Goal: Information Seeking & Learning: Learn about a topic

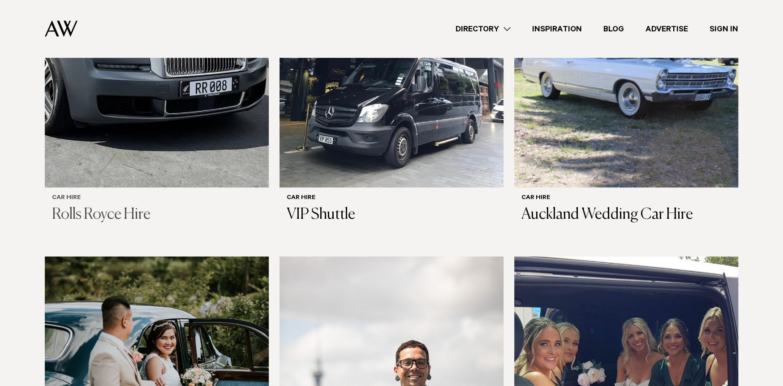
scroll to position [436, 0]
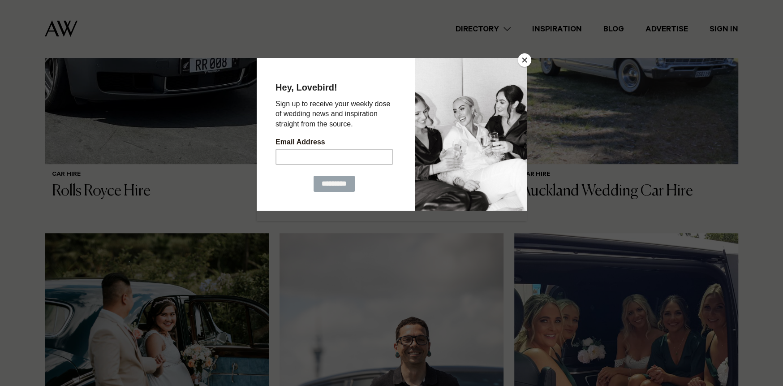
click at [525, 60] on button "Close" at bounding box center [524, 59] width 13 height 13
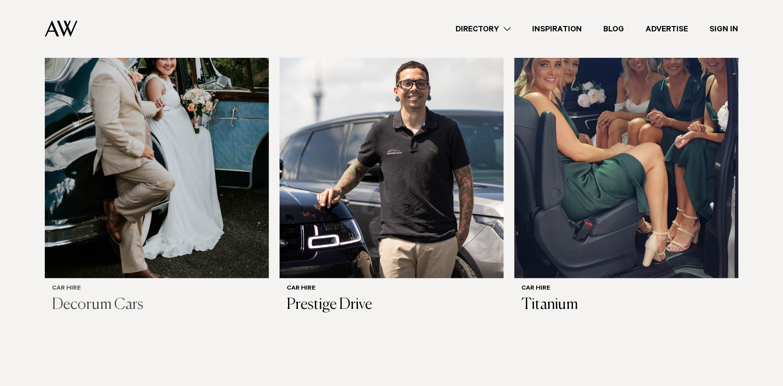
scroll to position [660, 0]
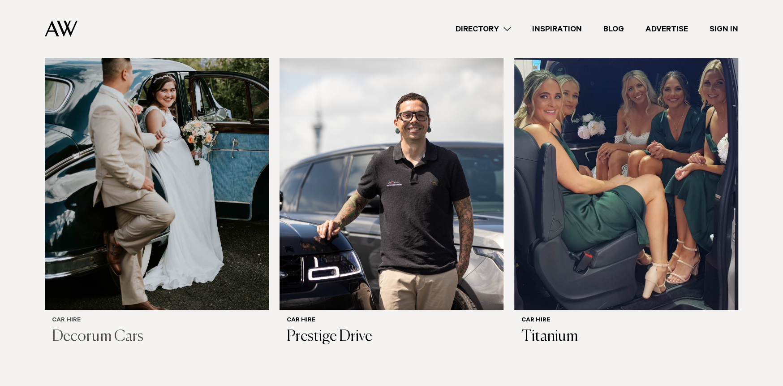
click at [165, 171] on img at bounding box center [157, 159] width 224 height 301
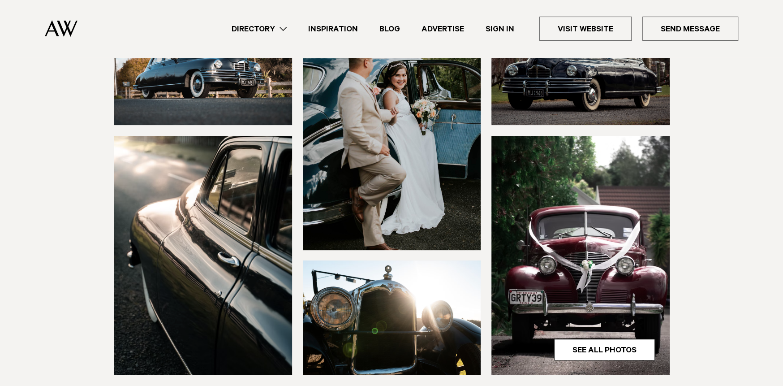
scroll to position [134, 0]
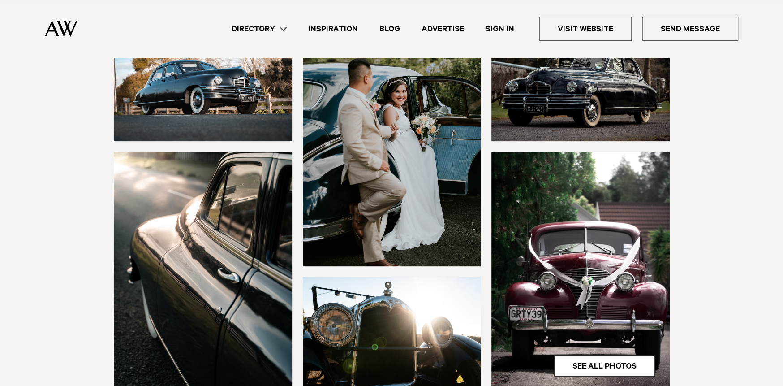
click at [183, 95] on img at bounding box center [203, 84] width 178 height 114
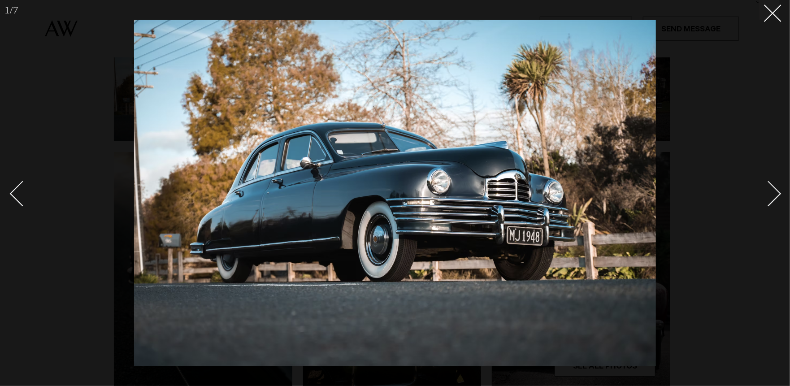
click at [773, 193] on div "Next slide" at bounding box center [769, 194] width 26 height 26
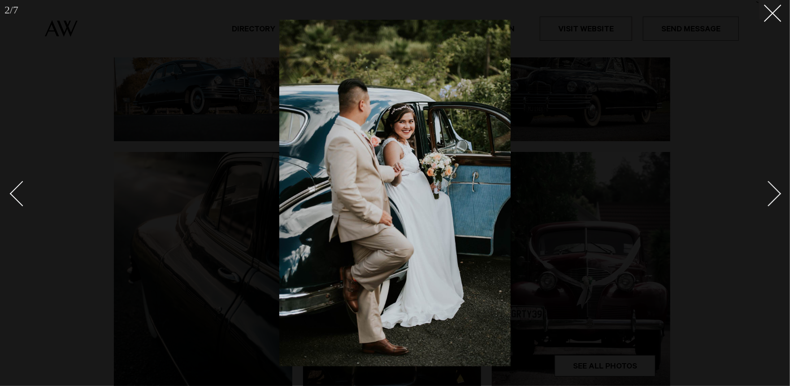
click at [773, 193] on div "Next slide" at bounding box center [769, 194] width 26 height 26
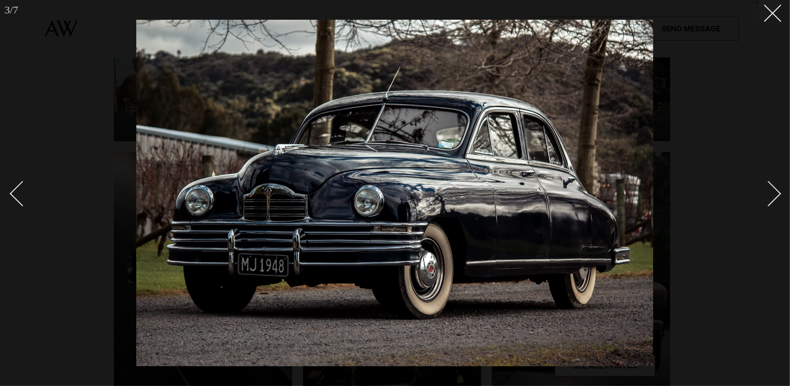
click at [773, 193] on div "Next slide" at bounding box center [769, 194] width 26 height 26
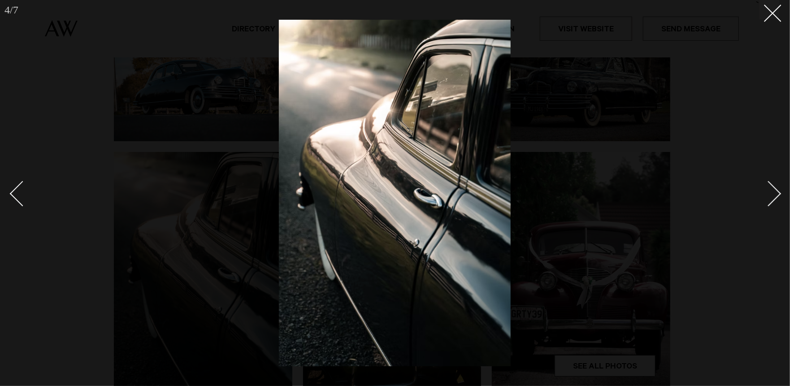
click at [774, 193] on div "Next slide" at bounding box center [769, 194] width 26 height 26
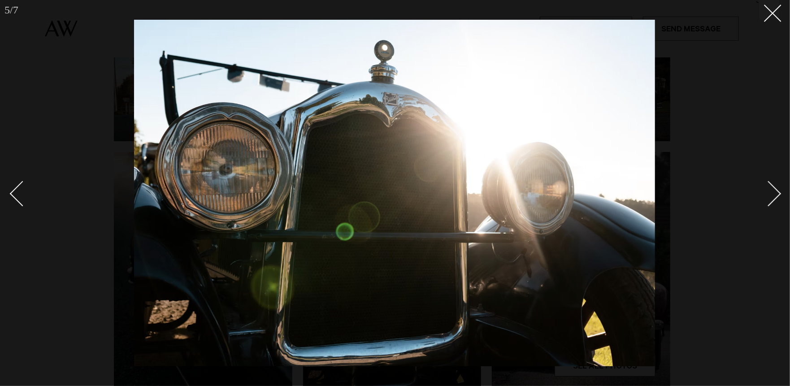
click at [770, 195] on div "Next slide" at bounding box center [769, 194] width 26 height 26
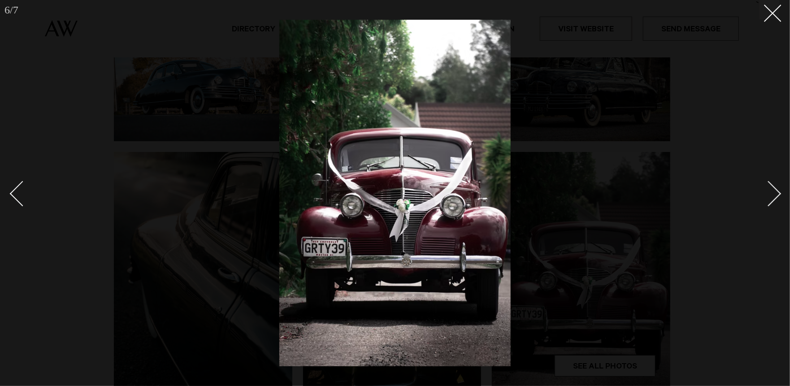
click at [771, 190] on div "Next slide" at bounding box center [769, 194] width 26 height 26
